Goal: Task Accomplishment & Management: Use online tool/utility

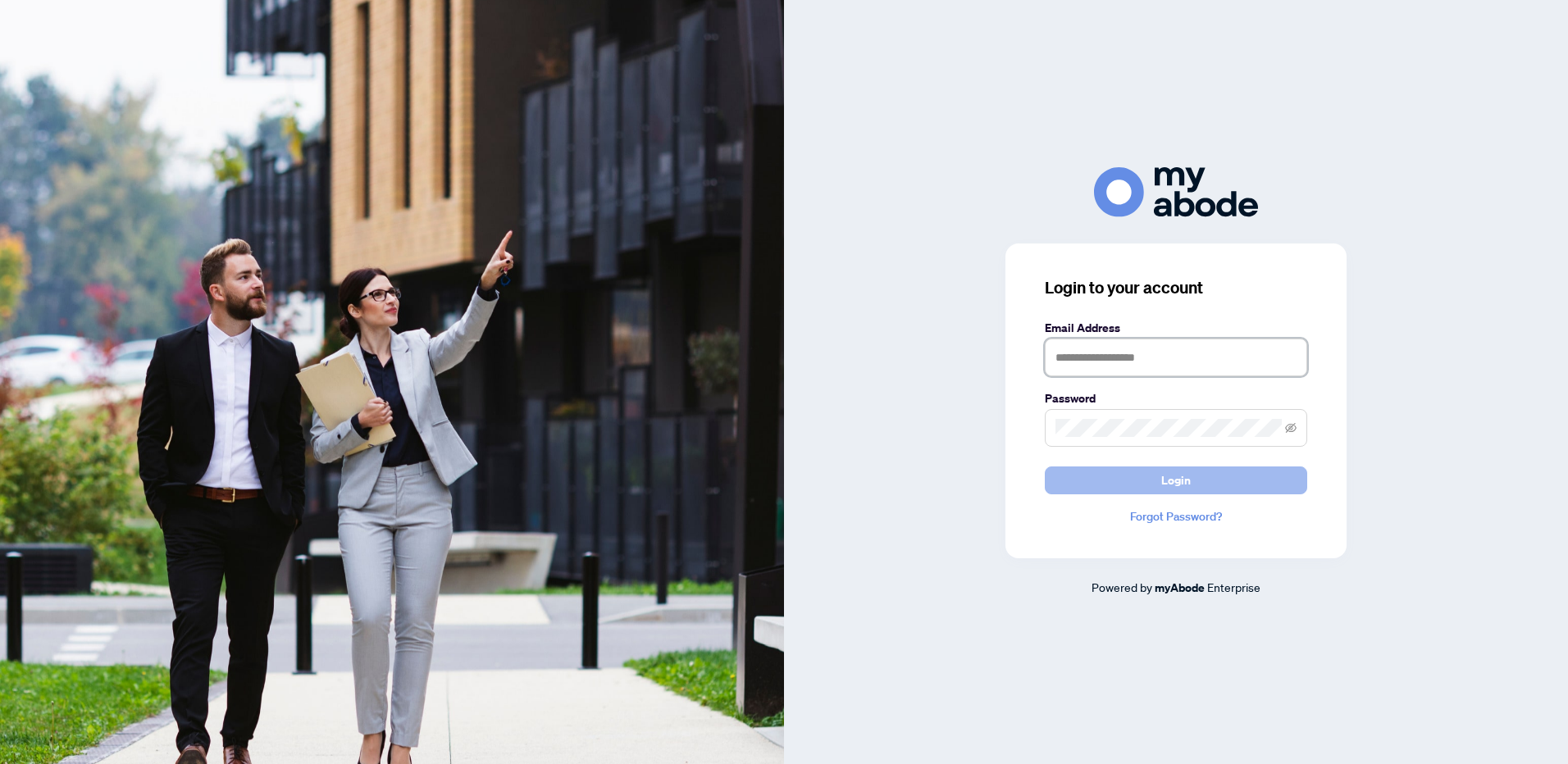
type input "**********"
click at [1178, 483] on span "Login" at bounding box center [1176, 480] width 29 height 26
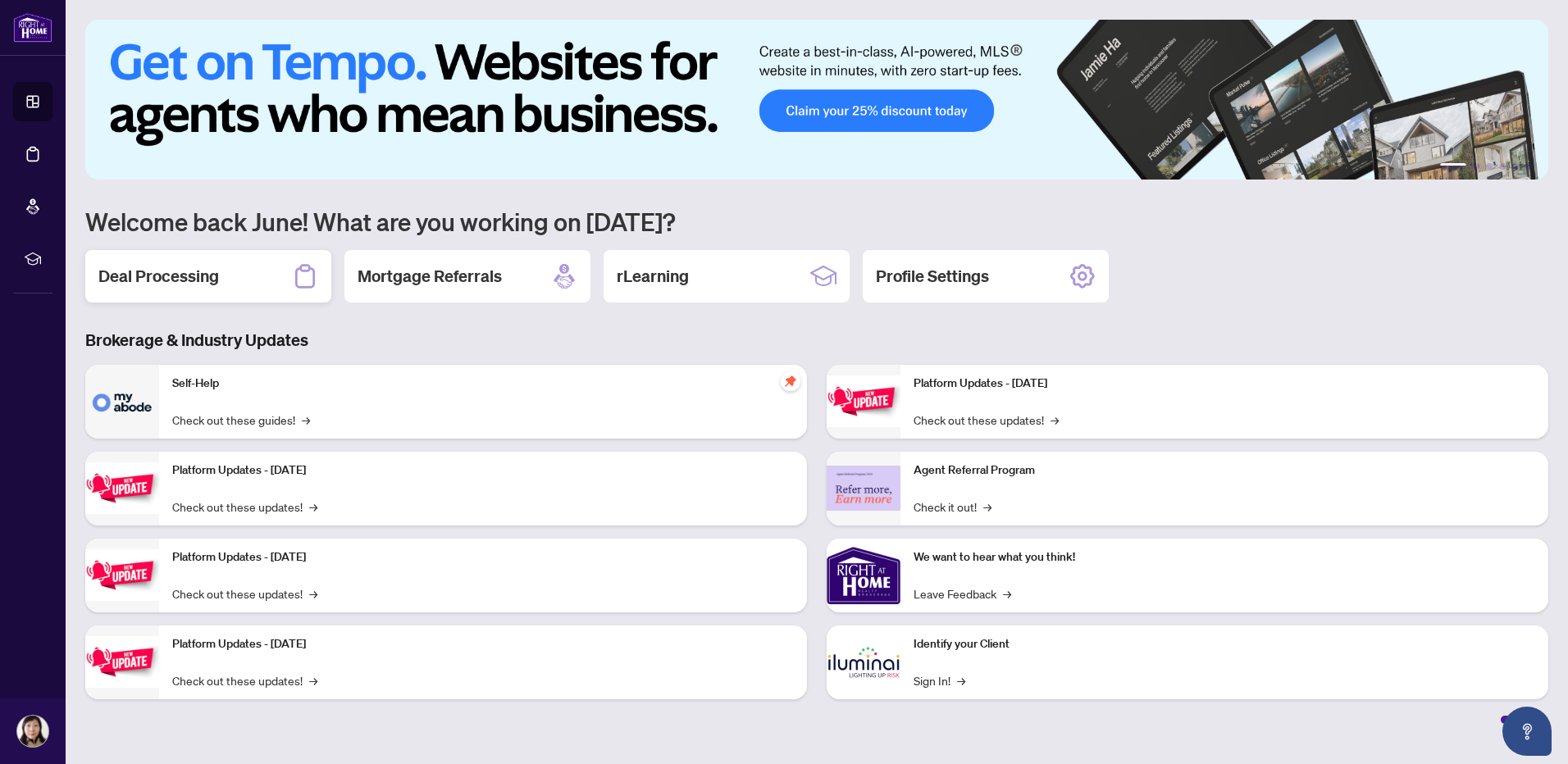
click at [180, 287] on h2 "Deal Processing" at bounding box center [158, 276] width 120 height 23
